Goal: Task Accomplishment & Management: Manage account settings

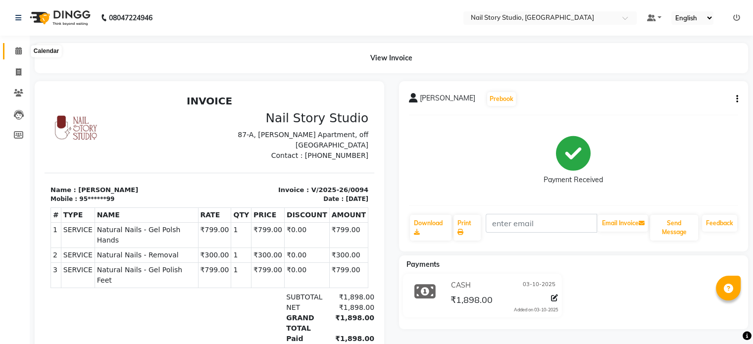
click at [20, 51] on icon at bounding box center [18, 50] width 6 height 7
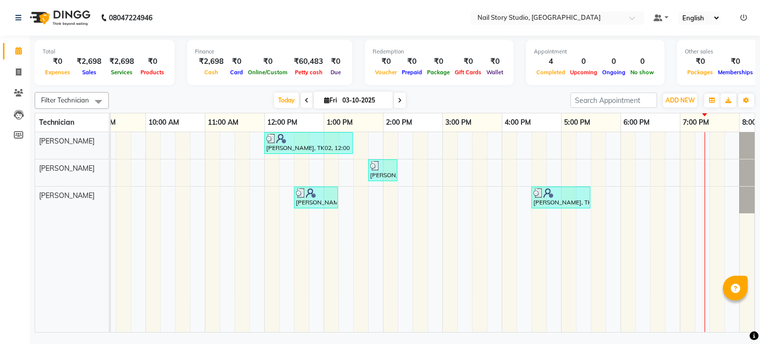
scroll to position [0, 128]
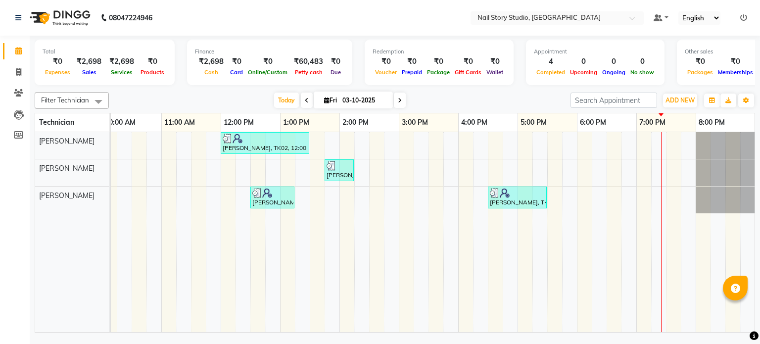
click at [632, 170] on div "[PERSON_NAME], TK02, 12:00 PM-01:30 PM, Natural Nails - Gel Polsh Hands,Natural…" at bounding box center [369, 232] width 772 height 201
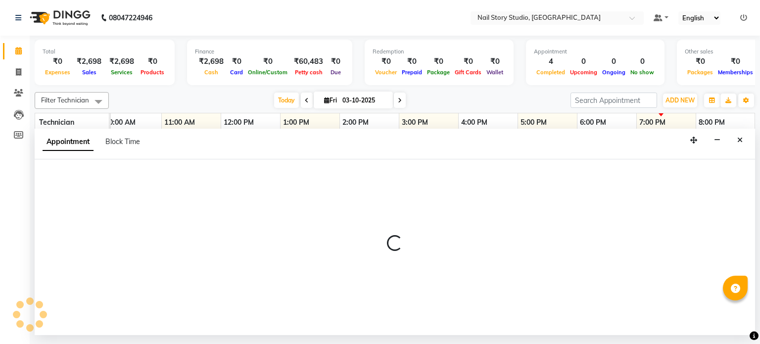
select select "88037"
select select "1125"
select select "tentative"
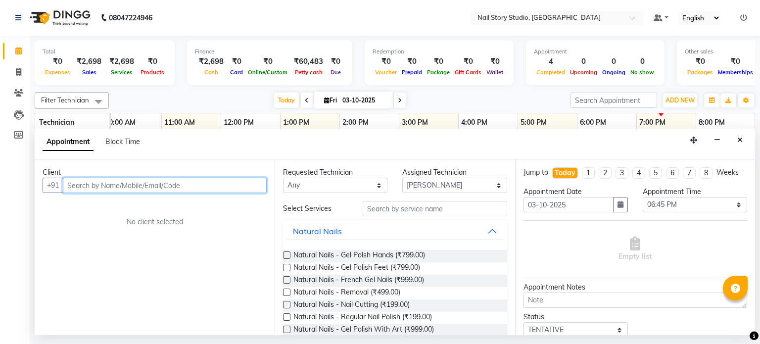
click at [163, 182] on input "text" at bounding box center [165, 185] width 204 height 15
type input "7020194588"
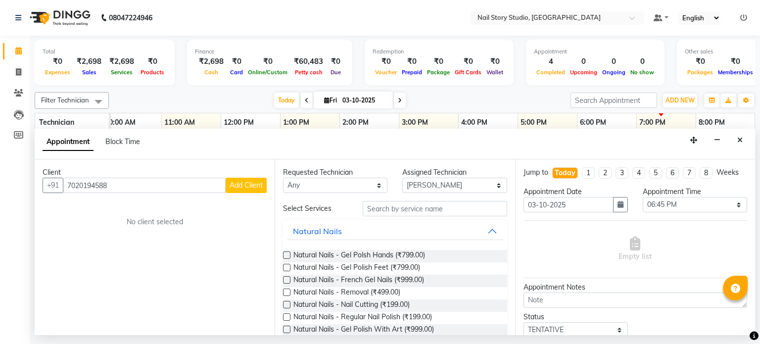
click at [238, 187] on span "Add Client" at bounding box center [246, 185] width 33 height 9
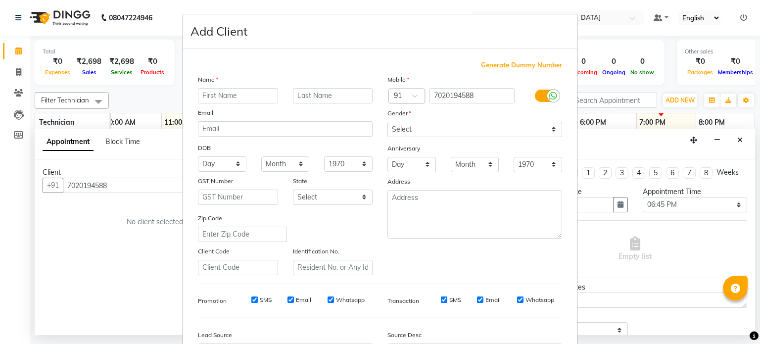
type input "s"
type input "SHRUTI"
click at [297, 97] on input "text" at bounding box center [333, 95] width 80 height 15
type input "TEMBURNE"
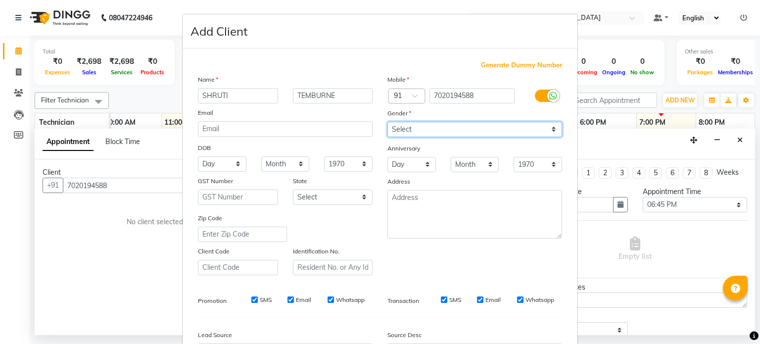
click at [444, 128] on select "Select [DEMOGRAPHIC_DATA] [DEMOGRAPHIC_DATA] Other Prefer Not To Say" at bounding box center [475, 129] width 175 height 15
select select "[DEMOGRAPHIC_DATA]"
click at [388, 122] on select "Select [DEMOGRAPHIC_DATA] [DEMOGRAPHIC_DATA] Other Prefer Not To Say" at bounding box center [475, 129] width 175 height 15
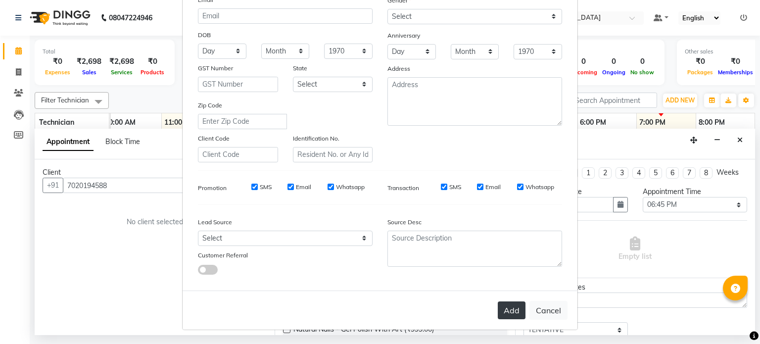
click at [511, 306] on button "Add" at bounding box center [512, 311] width 28 height 18
type input "70******88"
select select
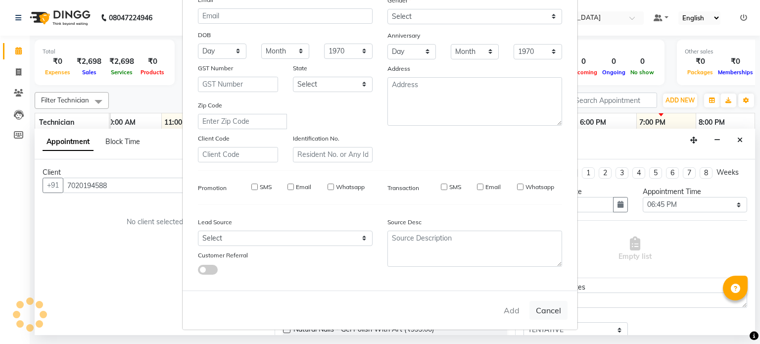
select select
checkbox input "false"
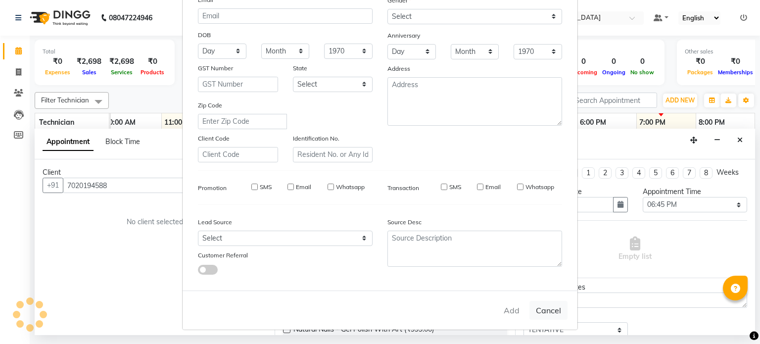
checkbox input "false"
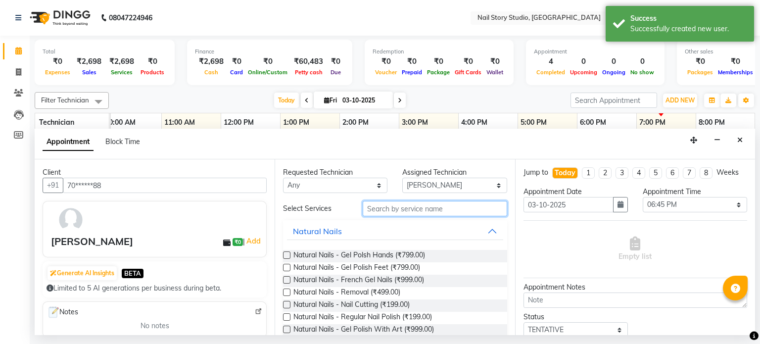
click at [386, 210] on input "text" at bounding box center [435, 208] width 145 height 15
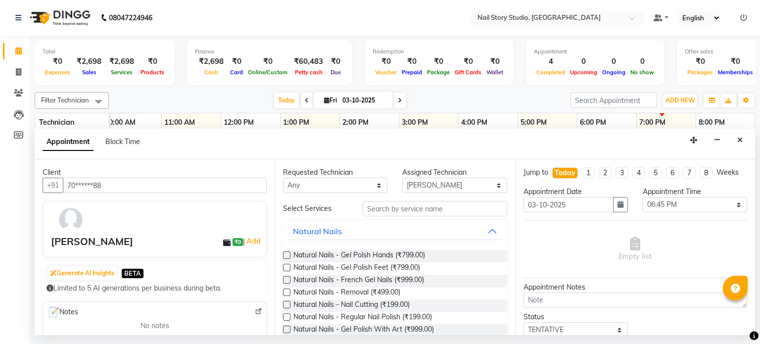
click at [287, 315] on label at bounding box center [286, 316] width 7 height 7
click at [287, 315] on input "checkbox" at bounding box center [286, 318] width 6 height 6
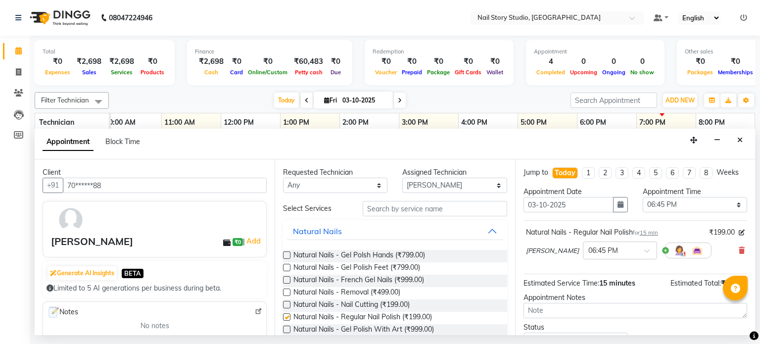
checkbox input "false"
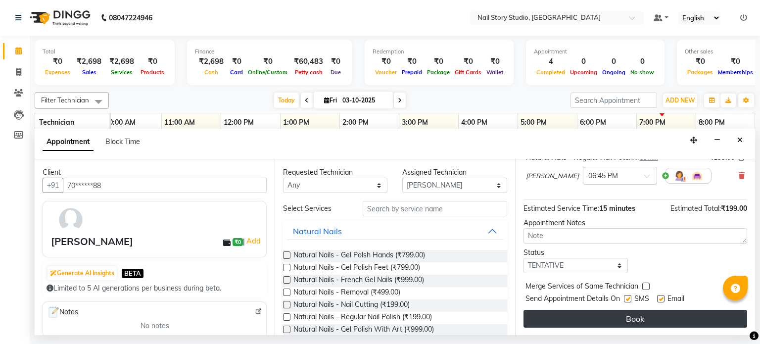
click at [578, 326] on button "Book" at bounding box center [636, 319] width 224 height 18
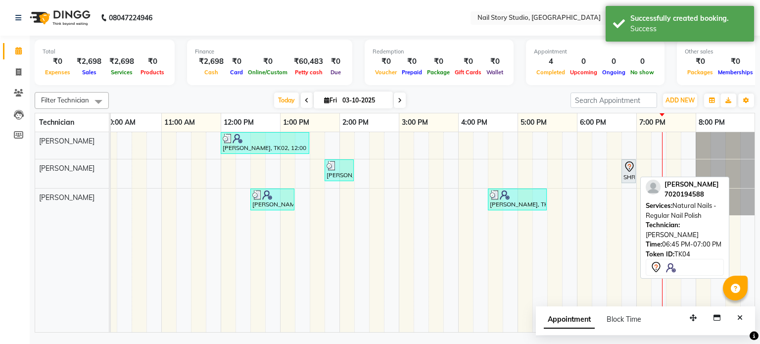
click at [634, 172] on div at bounding box center [636, 171] width 4 height 23
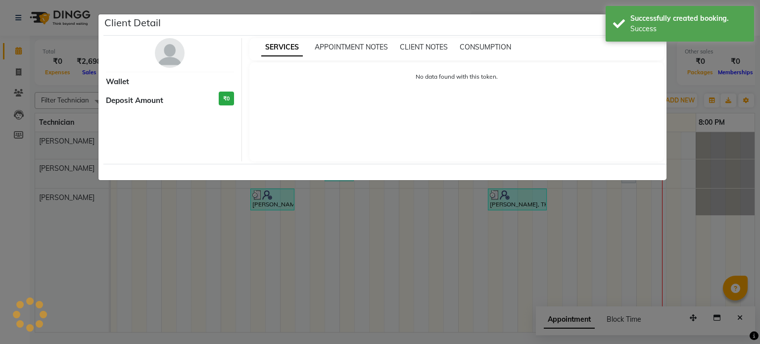
select select "7"
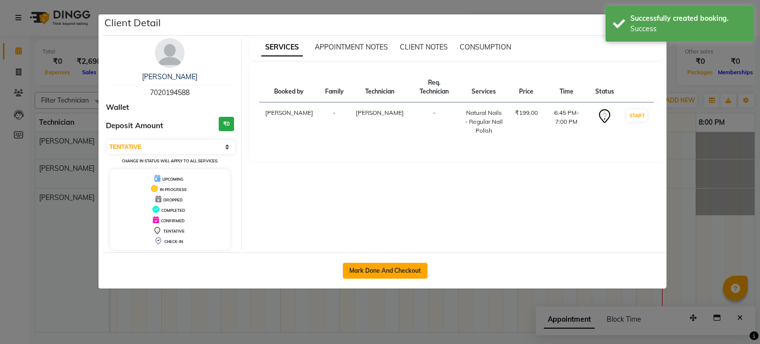
click at [386, 269] on button "Mark Done And Checkout" at bounding box center [385, 271] width 85 height 16
select select "service"
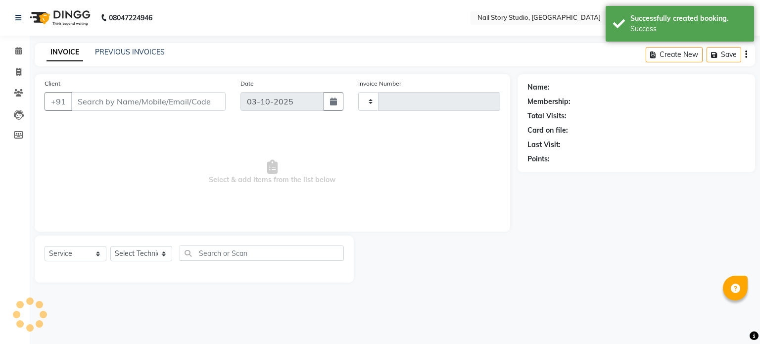
type input "0097"
select select "8686"
type input "70******88"
select select "88037"
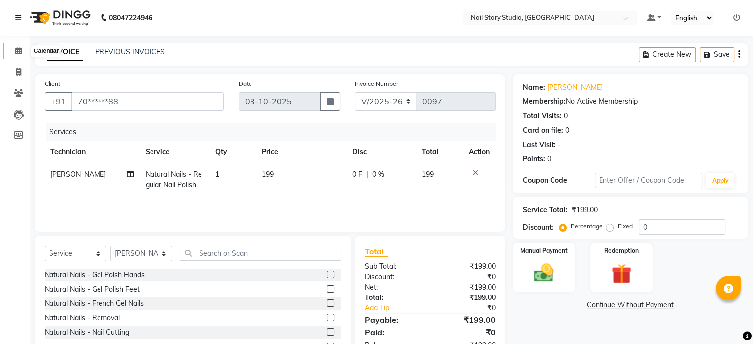
click at [15, 51] on icon at bounding box center [18, 50] width 6 height 7
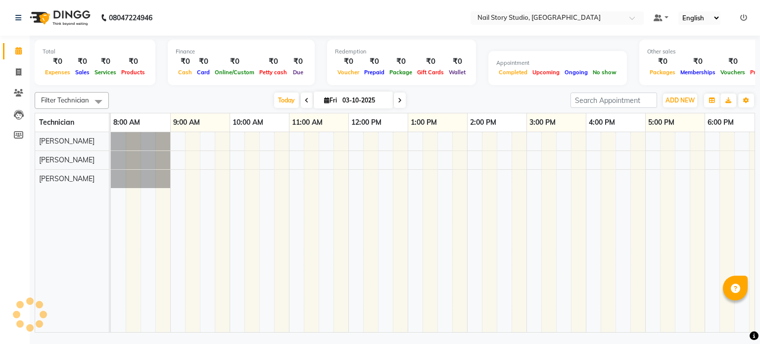
scroll to position [0, 128]
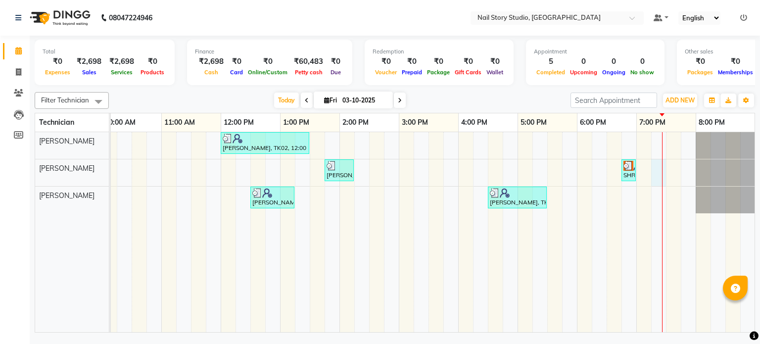
click at [661, 168] on div "[PERSON_NAME], TK02, 12:00 PM-01:30 PM, Natural Nails - Gel Polsh Hands,Natural…" at bounding box center [369, 232] width 772 height 201
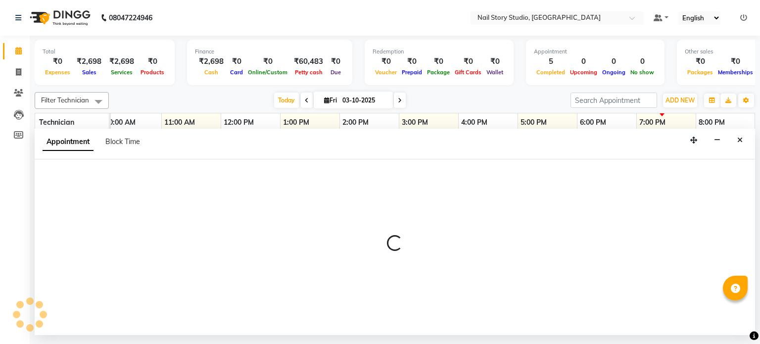
select select "88037"
select select "1155"
select select "tentative"
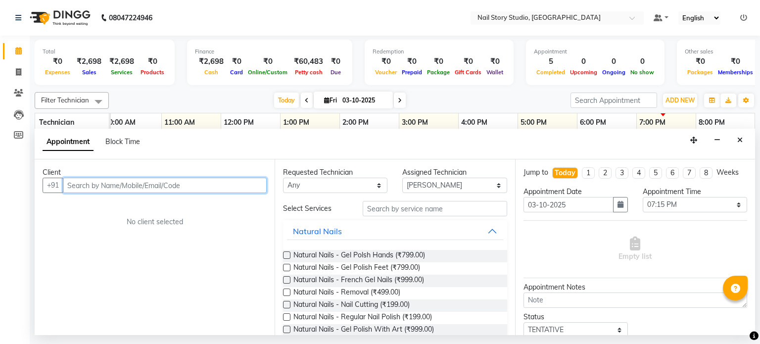
click at [188, 190] on input "text" at bounding box center [165, 185] width 204 height 15
type input "7767098301"
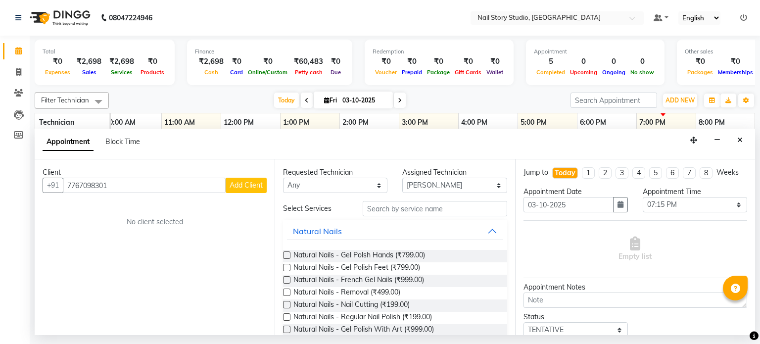
click at [242, 191] on button "Add Client" at bounding box center [246, 185] width 41 height 15
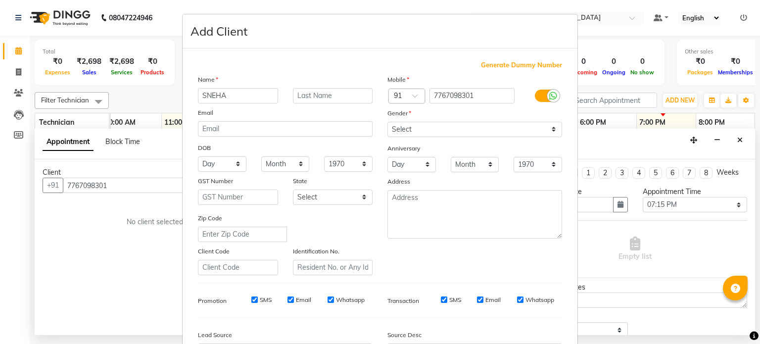
type input "SNEHA"
click at [308, 93] on input "text" at bounding box center [333, 95] width 80 height 15
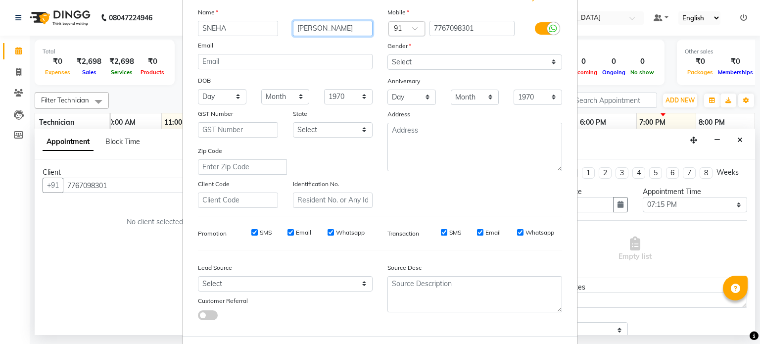
scroll to position [69, 0]
type input "[PERSON_NAME]"
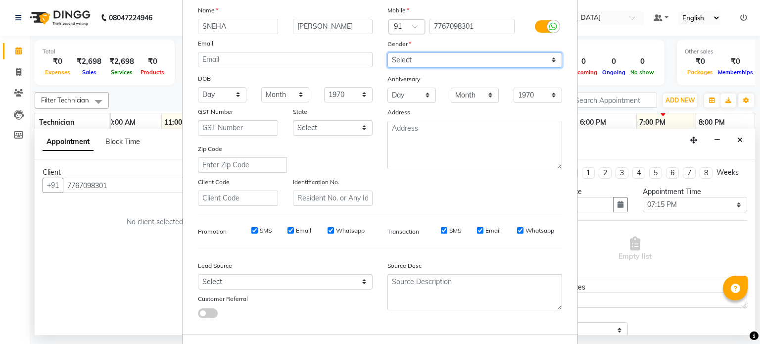
click at [451, 63] on select "Select [DEMOGRAPHIC_DATA] [DEMOGRAPHIC_DATA] Other Prefer Not To Say" at bounding box center [475, 59] width 175 height 15
select select "[DEMOGRAPHIC_DATA]"
click at [388, 53] on select "Select [DEMOGRAPHIC_DATA] [DEMOGRAPHIC_DATA] Other Prefer Not To Say" at bounding box center [475, 59] width 175 height 15
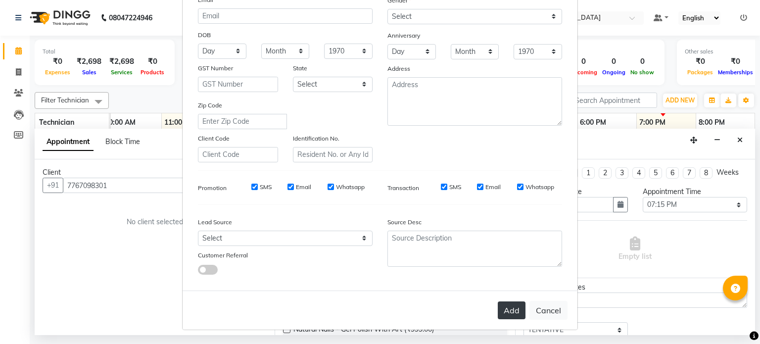
click at [506, 304] on button "Add" at bounding box center [512, 311] width 28 height 18
type input "77******01"
select select
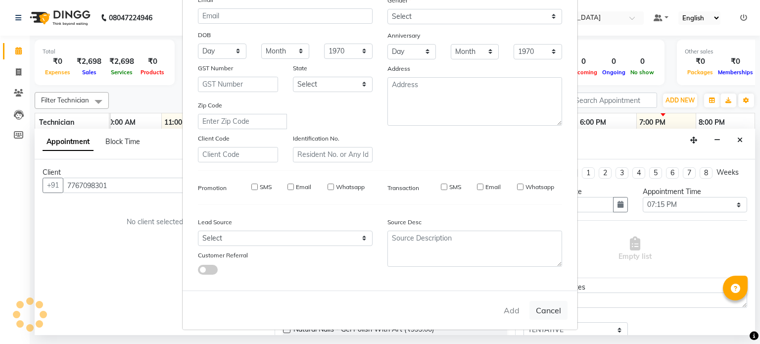
select select
checkbox input "false"
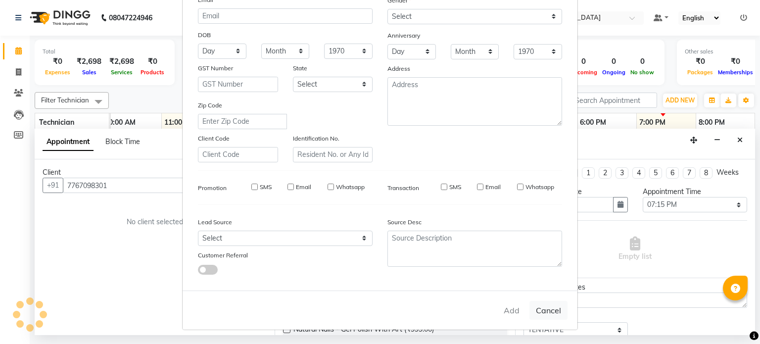
checkbox input "false"
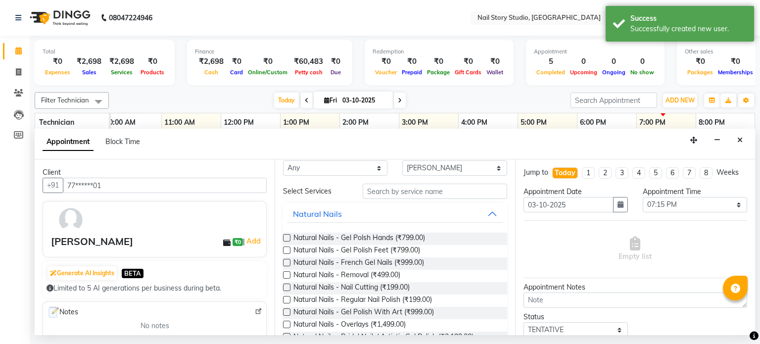
scroll to position [0, 0]
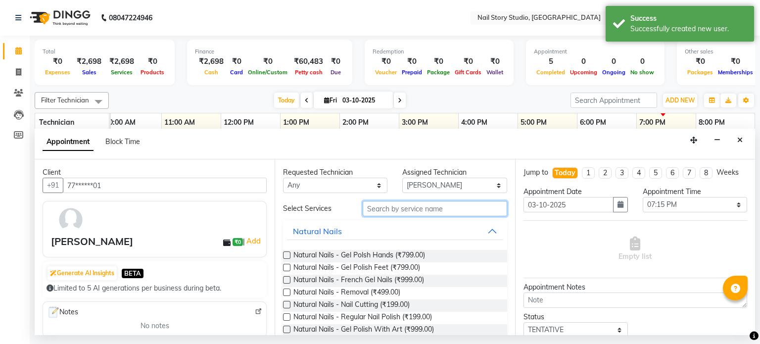
click at [399, 209] on input "text" at bounding box center [435, 208] width 145 height 15
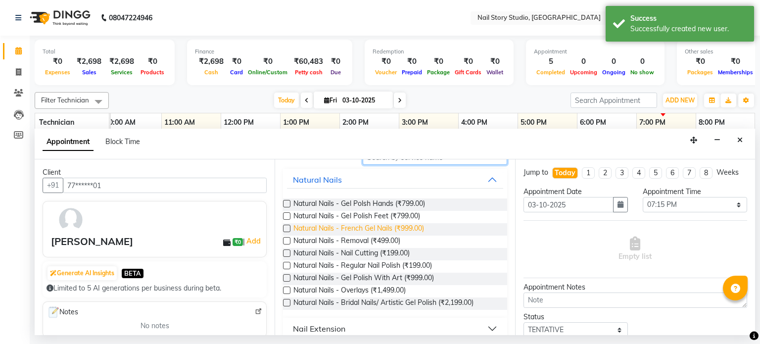
scroll to position [53, 0]
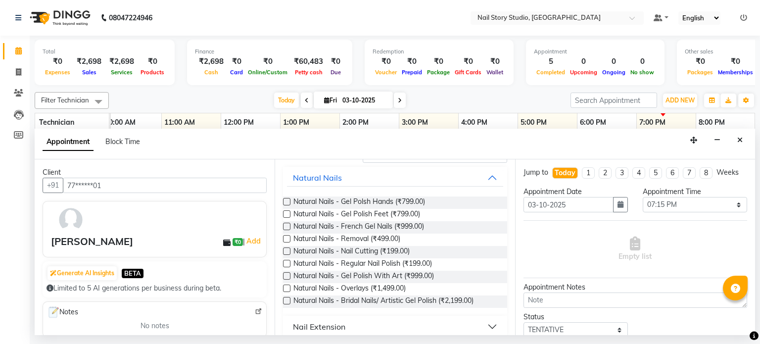
click at [289, 240] on label at bounding box center [286, 238] width 7 height 7
click at [289, 240] on input "checkbox" at bounding box center [286, 240] width 6 height 6
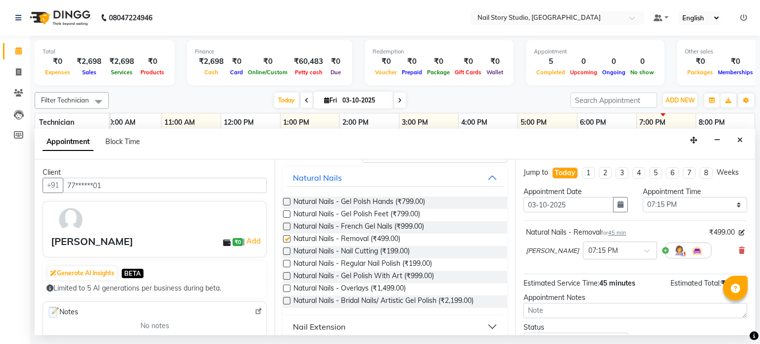
checkbox input "false"
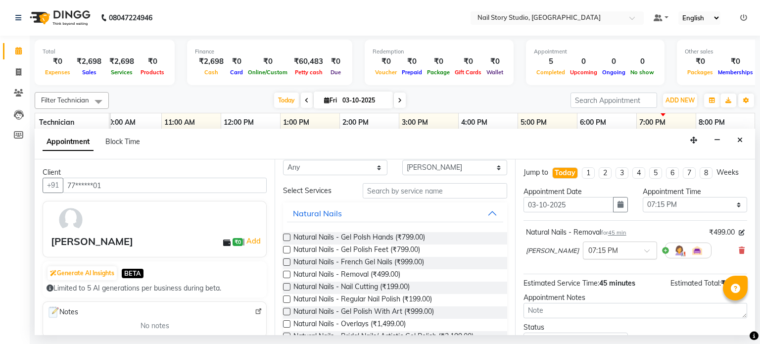
scroll to position [75, 0]
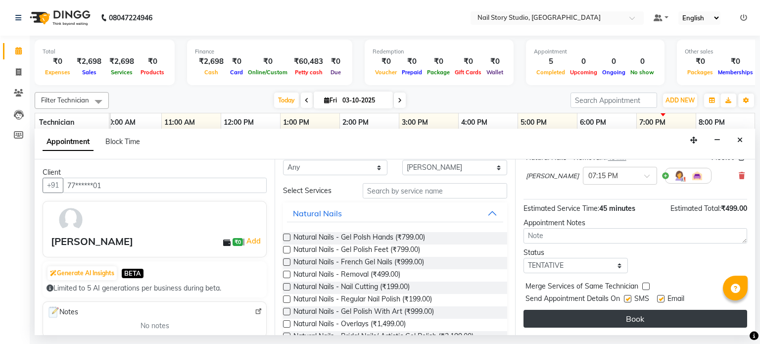
click at [637, 323] on button "Book" at bounding box center [636, 319] width 224 height 18
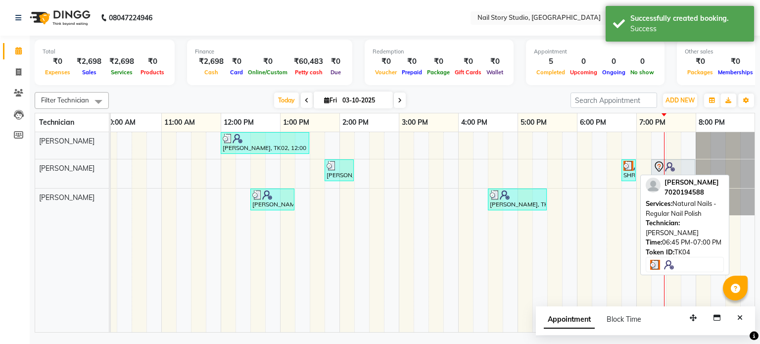
click at [633, 176] on div "SHRUTI TEMBURNE, TK04, 06:45 PM-07:00 PM, Natural Nails - Regular Nail Polish" at bounding box center [629, 170] width 12 height 19
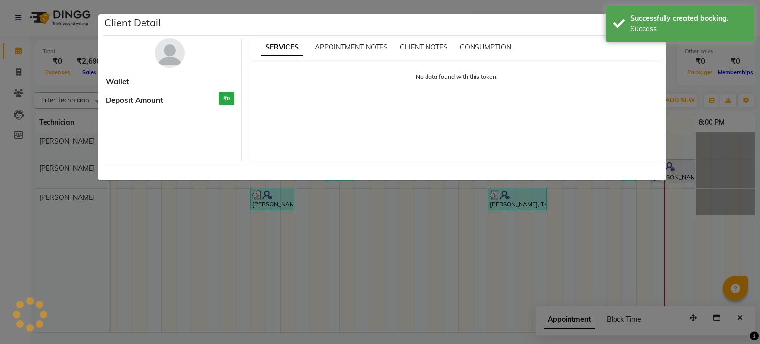
select select "3"
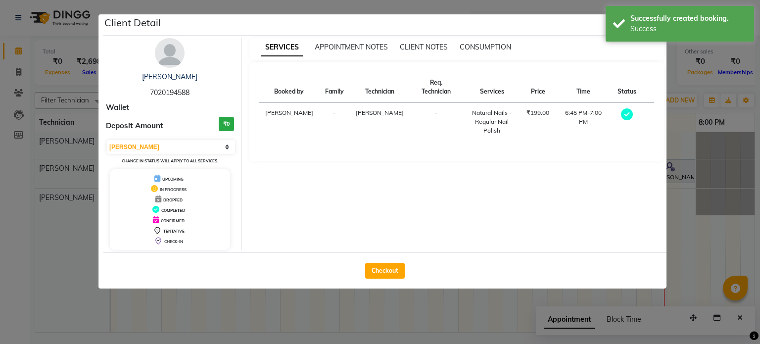
click at [704, 194] on ngb-modal-window "Client Detail SHRUTI TEMBURNE 7020194588 Wallet Deposit Amount ₹0 Select MARK D…" at bounding box center [380, 172] width 760 height 344
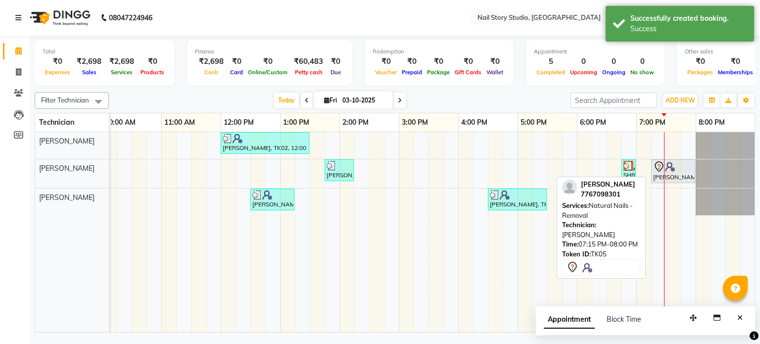
click at [677, 180] on div "[PERSON_NAME], TK05, 07:15 PM-08:00 PM, Natural Nails - Removal" at bounding box center [674, 171] width 42 height 21
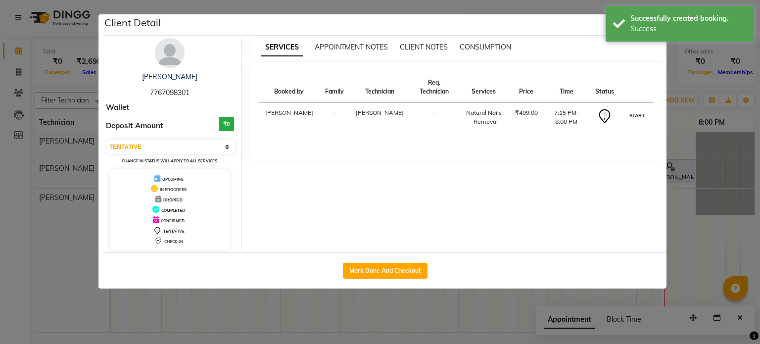
click at [638, 114] on button "START" at bounding box center [637, 115] width 20 height 12
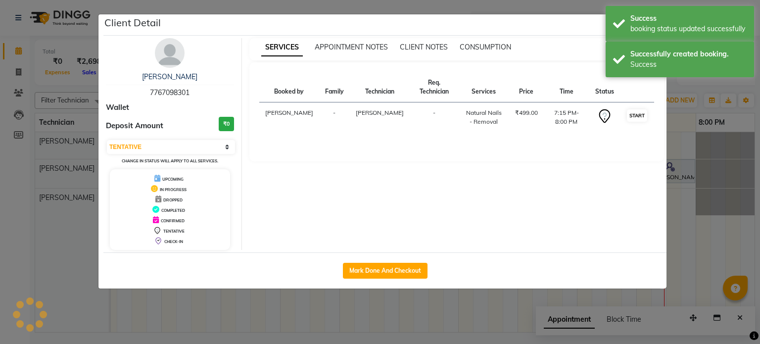
select select "1"
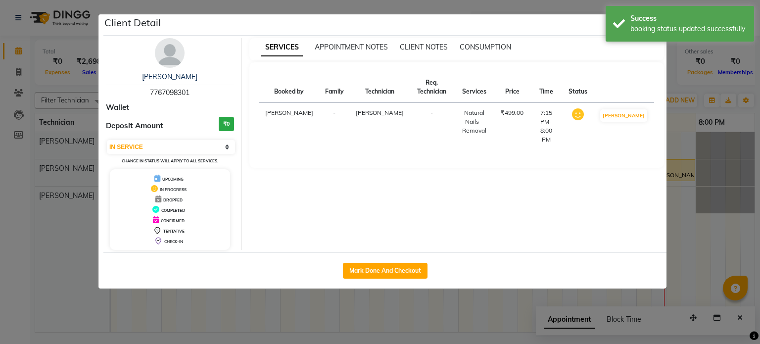
click at [676, 196] on ngb-modal-window "Client Detail [PERSON_NAME] 7767098301 Wallet Deposit Amount ₹0 Select IN SERVI…" at bounding box center [380, 172] width 760 height 344
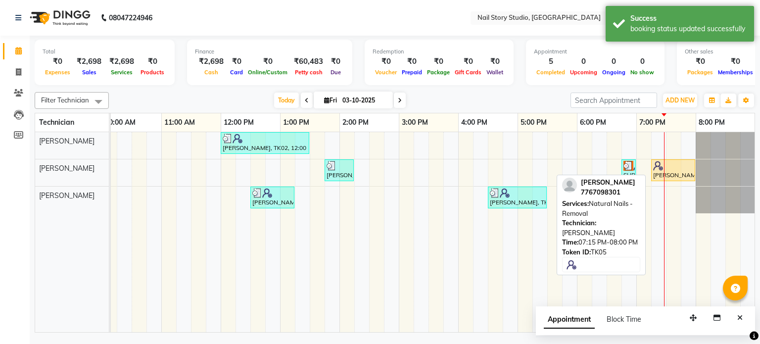
click at [668, 166] on div at bounding box center [674, 166] width 40 height 10
select select "1"
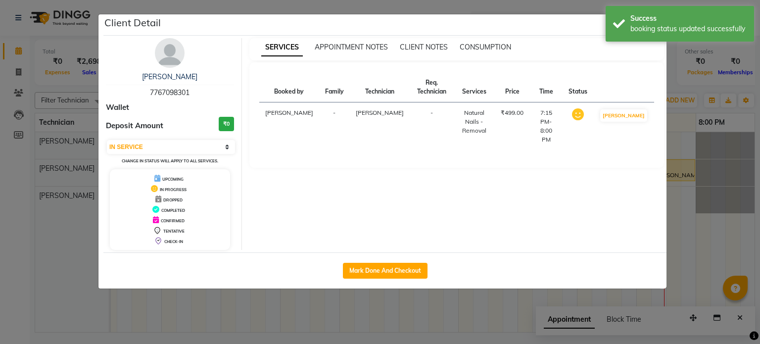
click at [654, 52] on div "SERVICES APPOINTMENT NOTES CLIENT NOTES CONSUMPTION" at bounding box center [457, 49] width 415 height 22
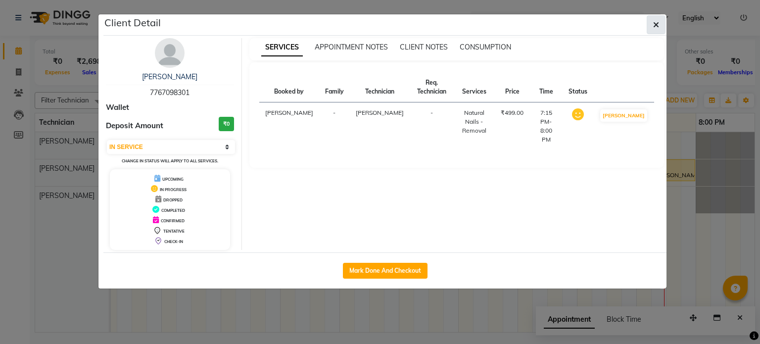
click at [657, 24] on icon "button" at bounding box center [657, 25] width 6 height 8
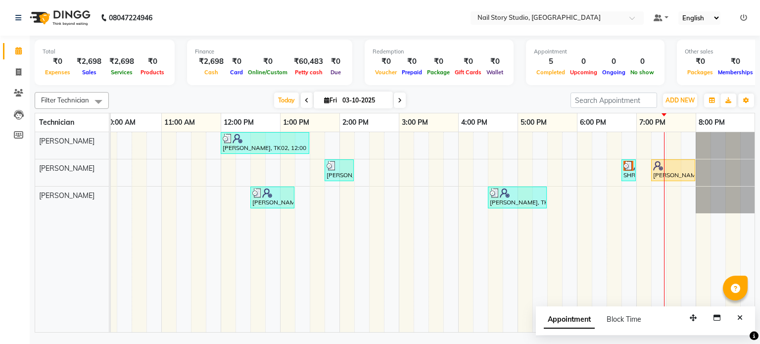
click at [348, 102] on input "03-10-2025" at bounding box center [365, 100] width 50 height 15
select select "10"
select select "2025"
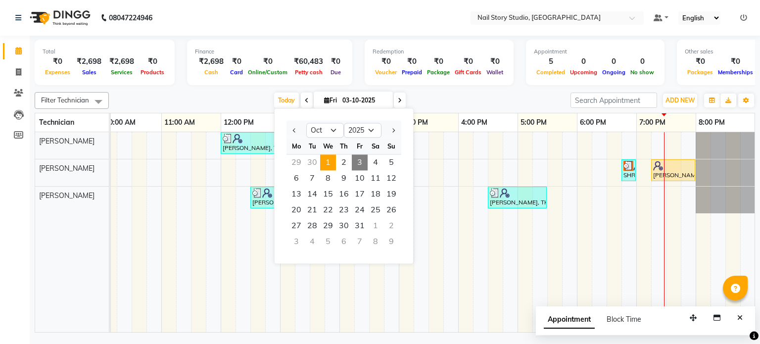
click at [333, 164] on span "1" at bounding box center [328, 162] width 16 height 16
type input "01-10-2025"
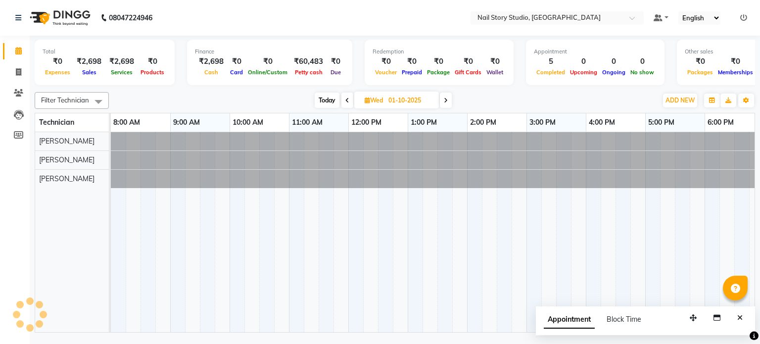
scroll to position [0, 128]
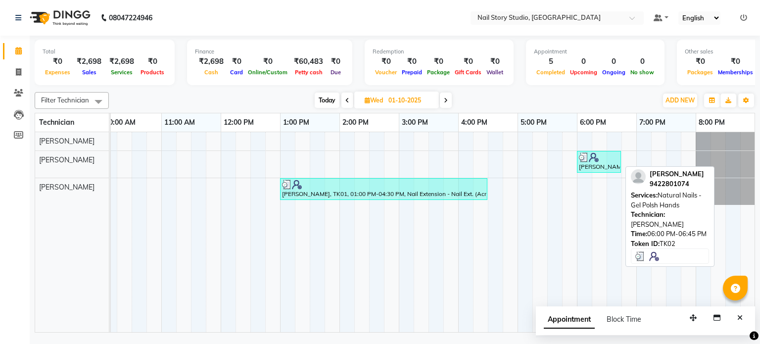
click at [597, 153] on img at bounding box center [594, 157] width 10 height 10
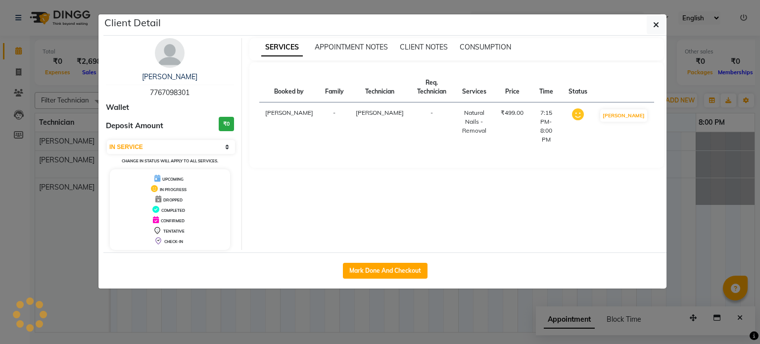
select select "3"
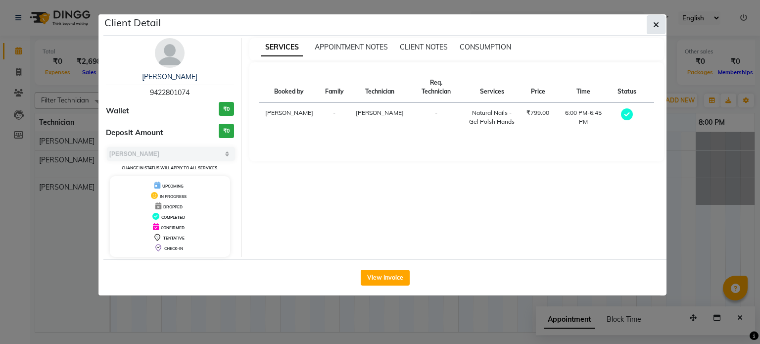
click at [664, 26] on button "button" at bounding box center [656, 24] width 19 height 19
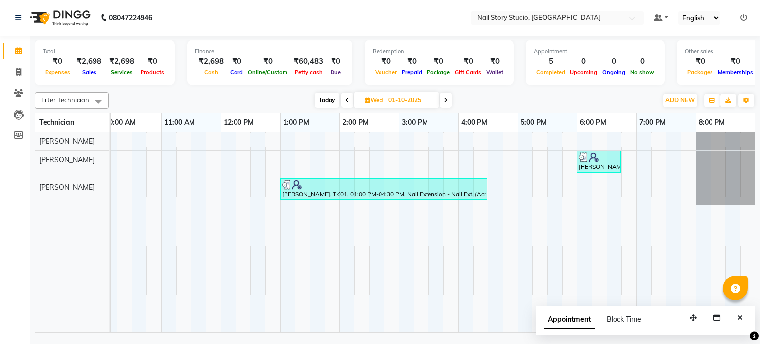
click at [447, 101] on icon at bounding box center [446, 101] width 4 height 6
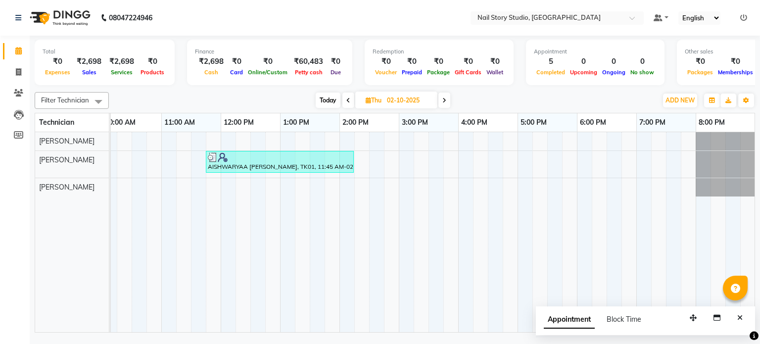
click at [448, 101] on span at bounding box center [445, 100] width 12 height 15
type input "03-10-2025"
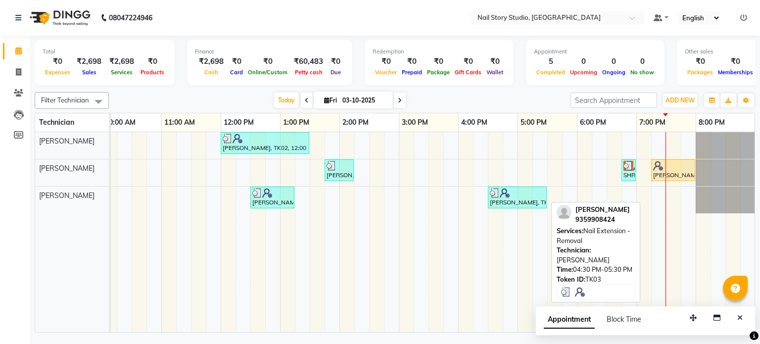
click at [517, 201] on div "[PERSON_NAME], TK03, 04:30 PM-05:30 PM, Nail Extension - Removal" at bounding box center [517, 197] width 57 height 19
select select "3"
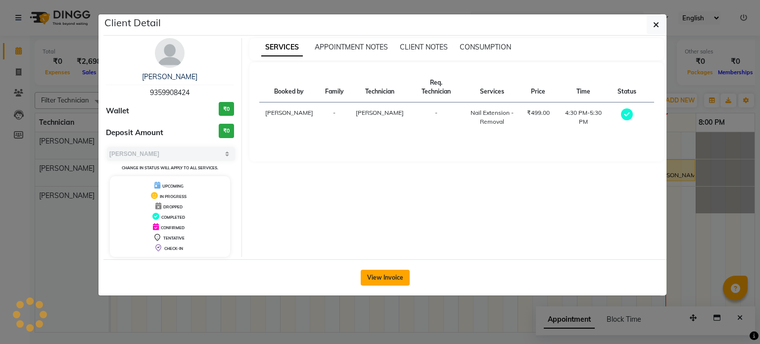
click at [396, 270] on button "View Invoice" at bounding box center [385, 278] width 49 height 16
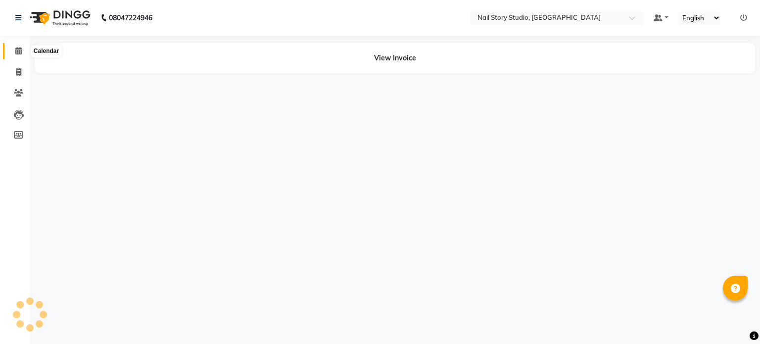
click at [16, 51] on icon at bounding box center [18, 50] width 6 height 7
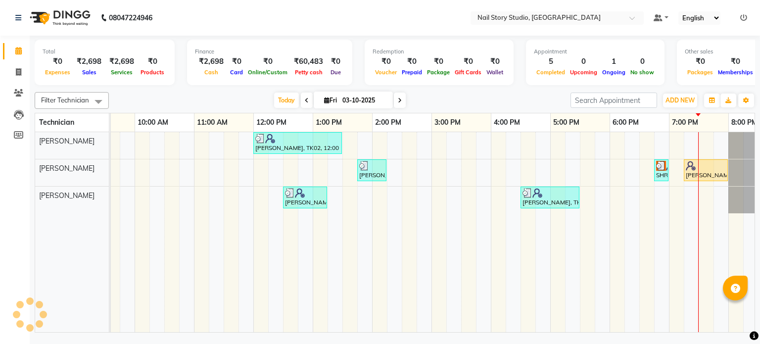
scroll to position [0, 128]
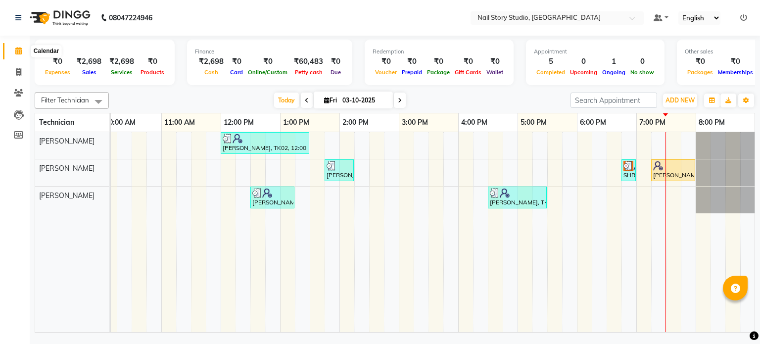
click at [14, 51] on span at bounding box center [18, 51] width 17 height 11
click at [302, 99] on span at bounding box center [307, 100] width 12 height 15
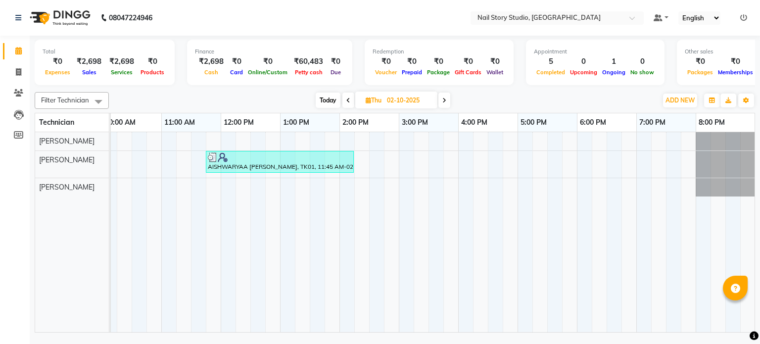
click at [351, 95] on span at bounding box center [349, 100] width 12 height 15
type input "01-10-2025"
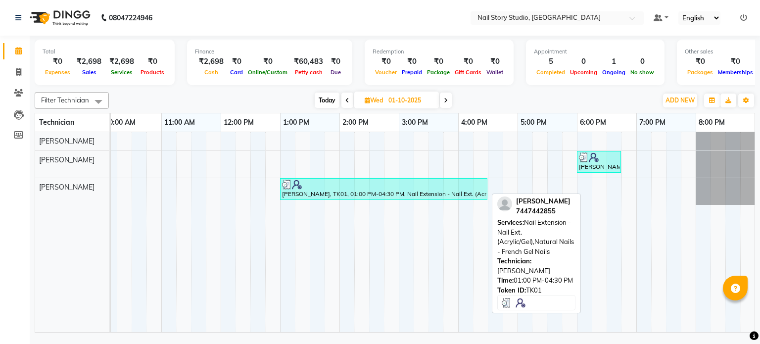
click at [362, 187] on div at bounding box center [383, 185] width 203 height 10
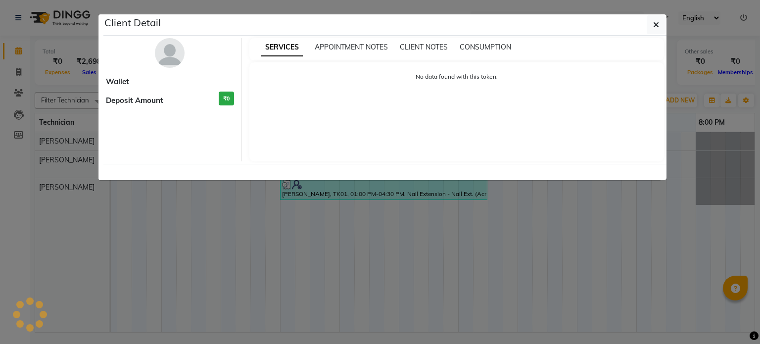
select select "3"
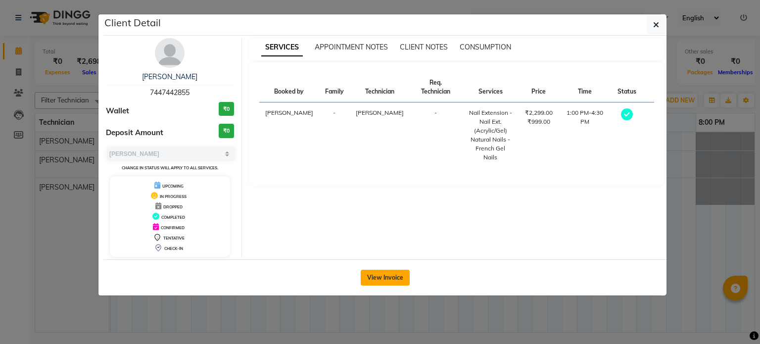
click at [374, 281] on button "View Invoice" at bounding box center [385, 278] width 49 height 16
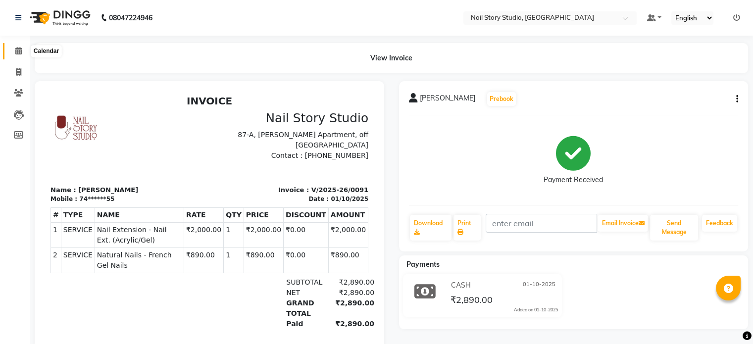
click at [19, 52] on icon at bounding box center [18, 50] width 6 height 7
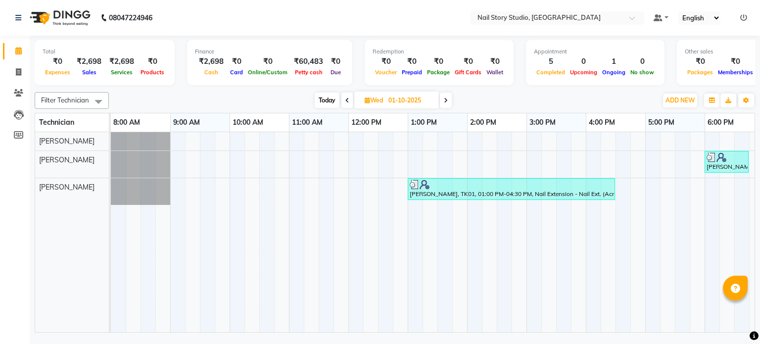
click at [395, 105] on input "01-10-2025" at bounding box center [411, 100] width 50 height 15
select select "10"
select select "2025"
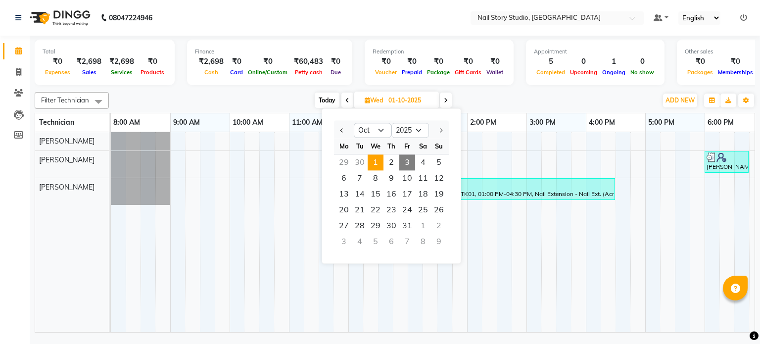
click at [406, 157] on span "3" at bounding box center [408, 162] width 16 height 16
type input "03-10-2025"
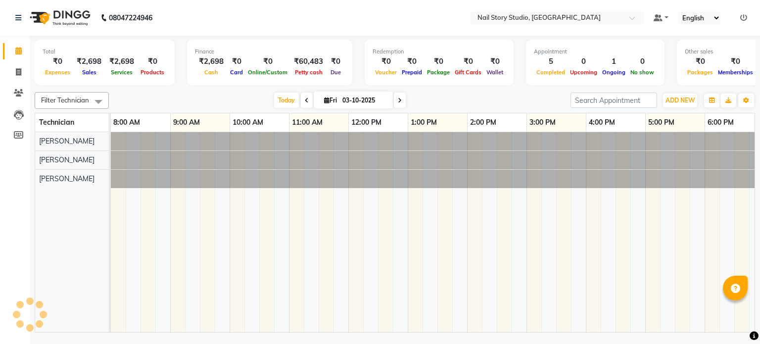
scroll to position [0, 128]
